Goal: Navigation & Orientation: Find specific page/section

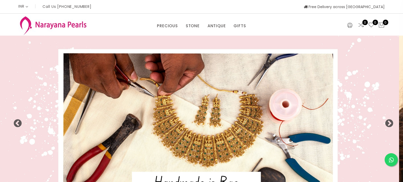
select select "INR"
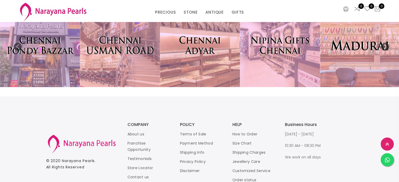
scroll to position [1189, 0]
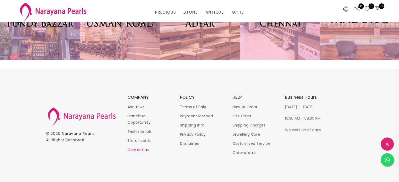
click at [136, 150] on link "Contact us" at bounding box center [139, 150] width 22 height 5
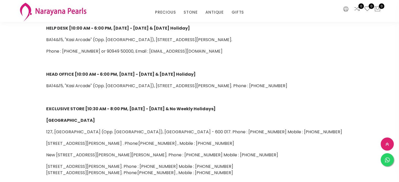
scroll to position [26, 0]
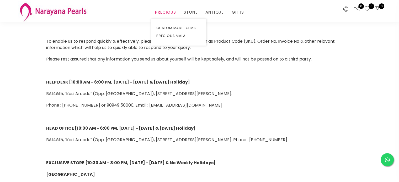
click at [159, 12] on link "PRECIOUS" at bounding box center [165, 12] width 21 height 8
click at [54, 11] on img at bounding box center [52, 11] width 69 height 21
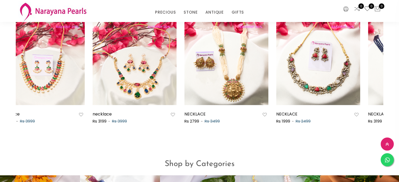
scroll to position [0, 552]
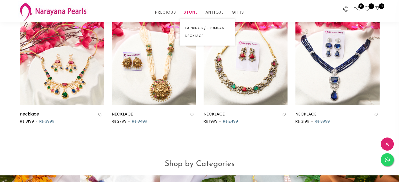
click at [190, 11] on link "STONE" at bounding box center [191, 12] width 14 height 8
click at [197, 28] on link "EARRINGS / JHUMKAS" at bounding box center [207, 28] width 45 height 8
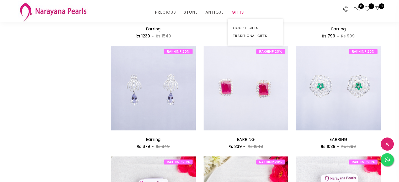
scroll to position [368, 0]
click at [213, 14] on link "ANTIQUE" at bounding box center [215, 12] width 18 height 8
click at [216, 33] on link "NECKLACE" at bounding box center [229, 36] width 45 height 8
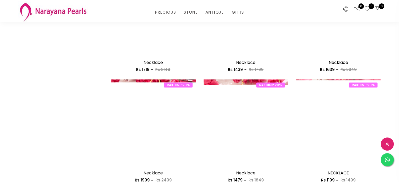
scroll to position [289, 0]
